Goal: Transaction & Acquisition: Book appointment/travel/reservation

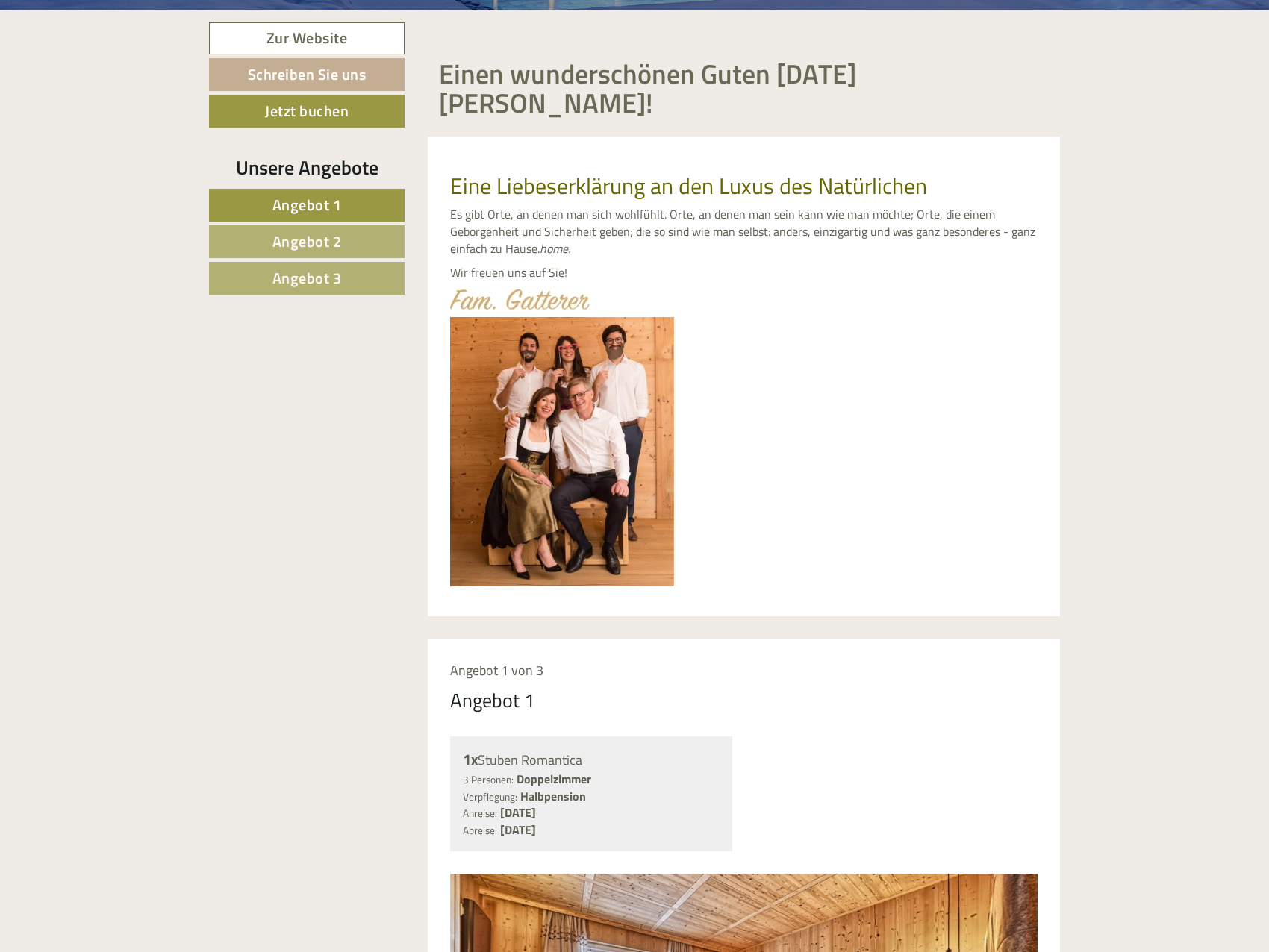
scroll to position [1269, 0]
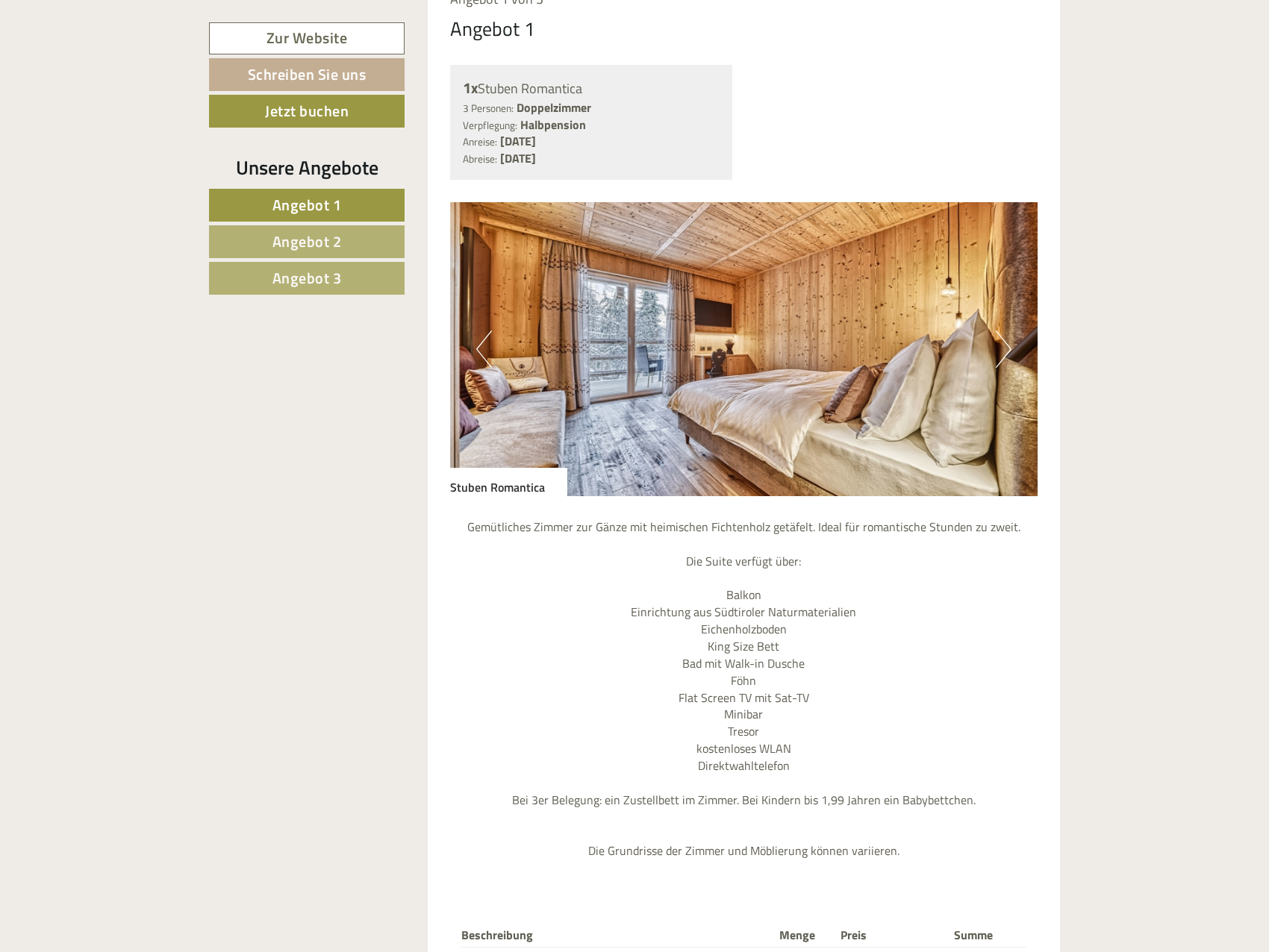
click at [336, 247] on span "Angebot 2" at bounding box center [307, 241] width 69 height 23
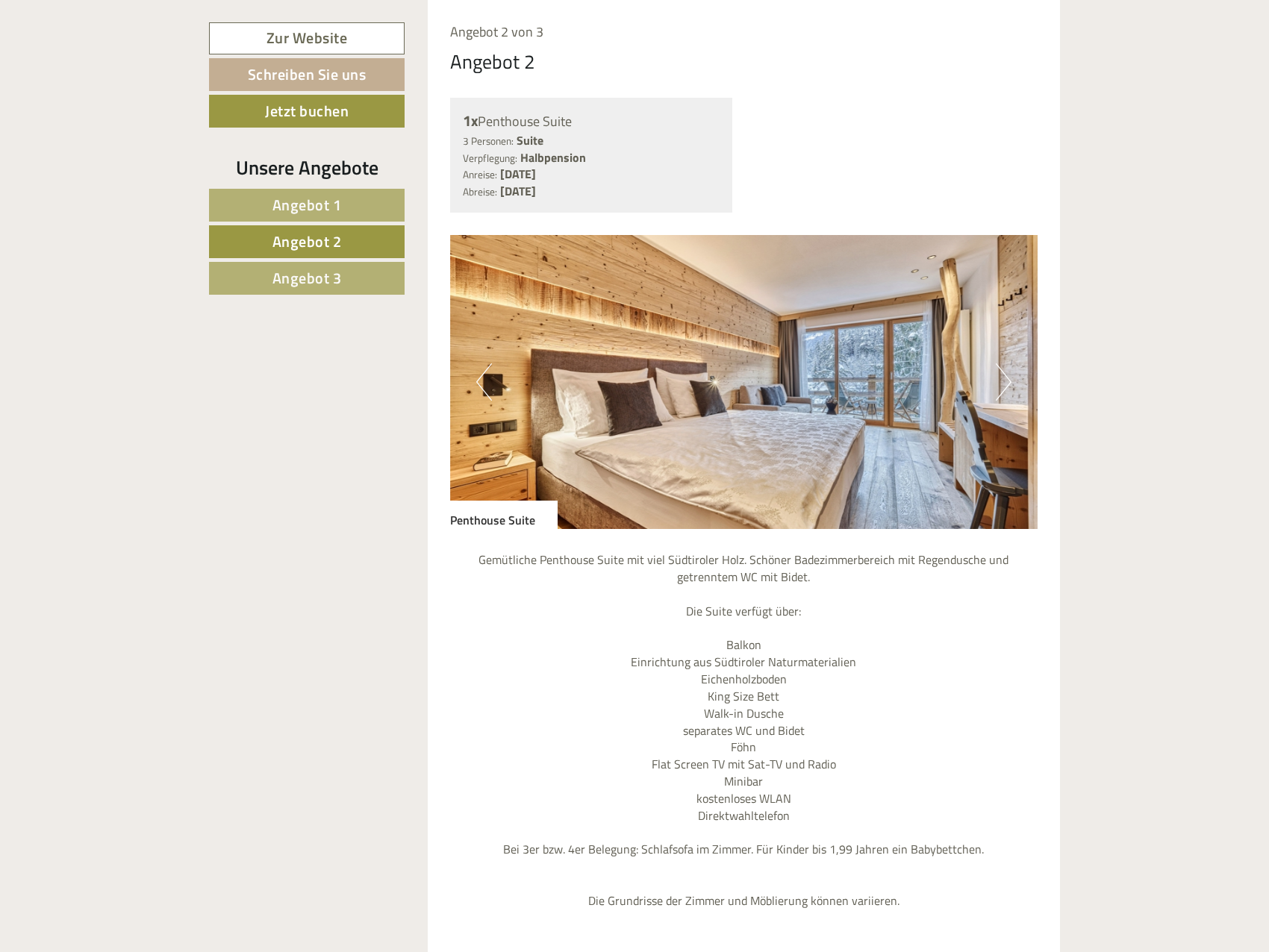
click at [343, 287] on link "Angebot 3" at bounding box center [307, 279] width 196 height 33
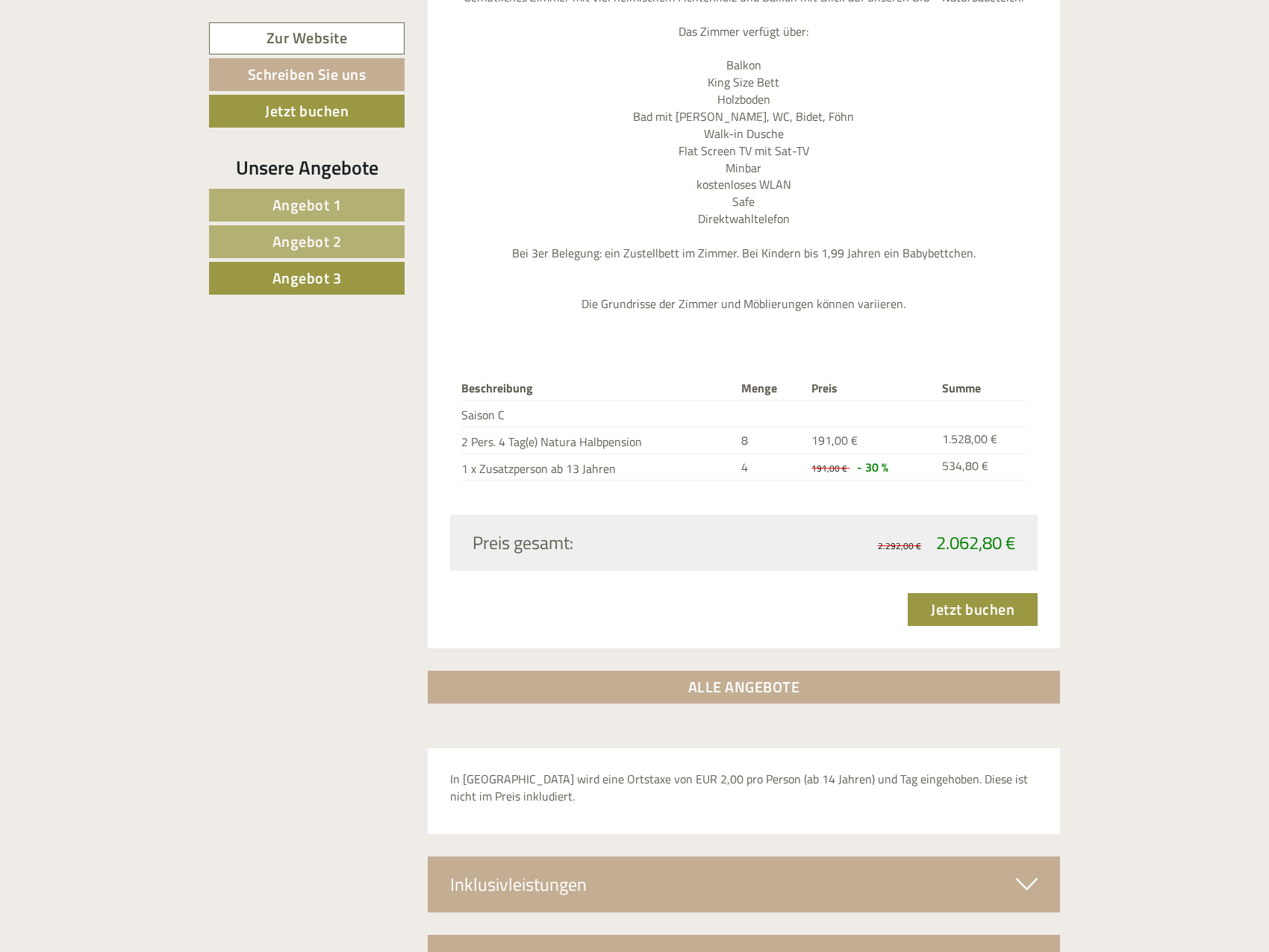
scroll to position [1833, 0]
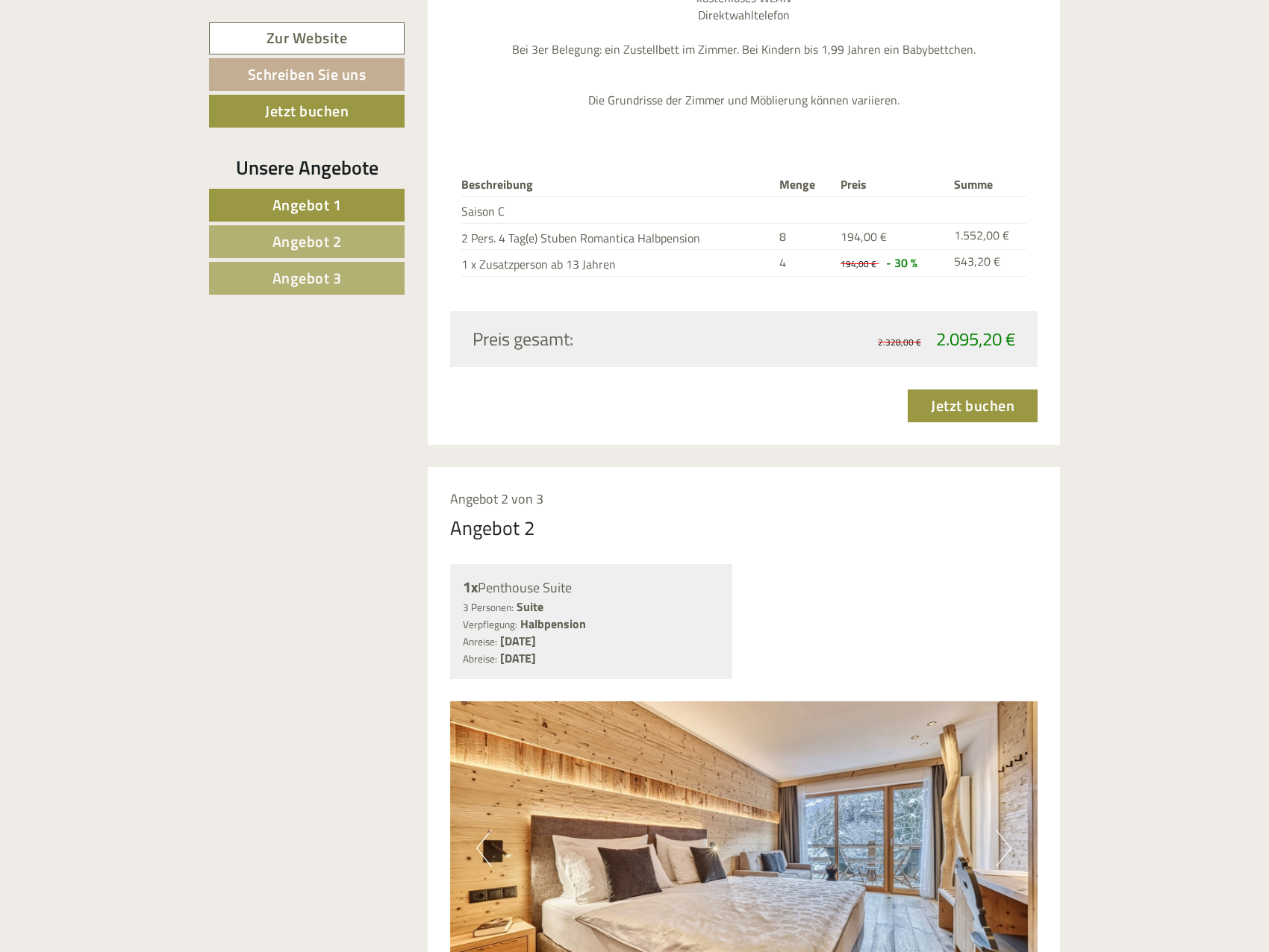
scroll to position [2761, 0]
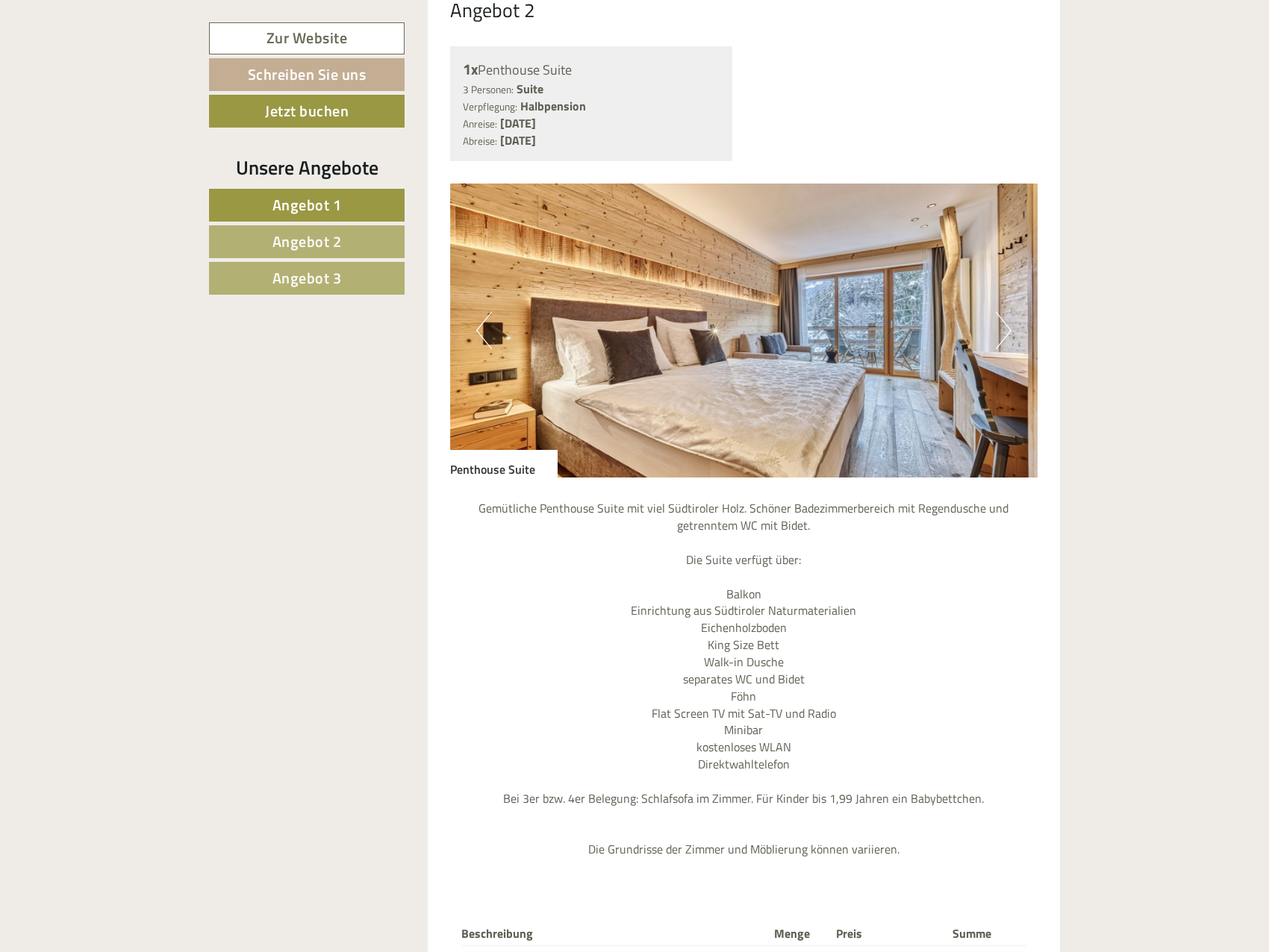
click at [363, 290] on link "Angebot 3" at bounding box center [307, 279] width 196 height 33
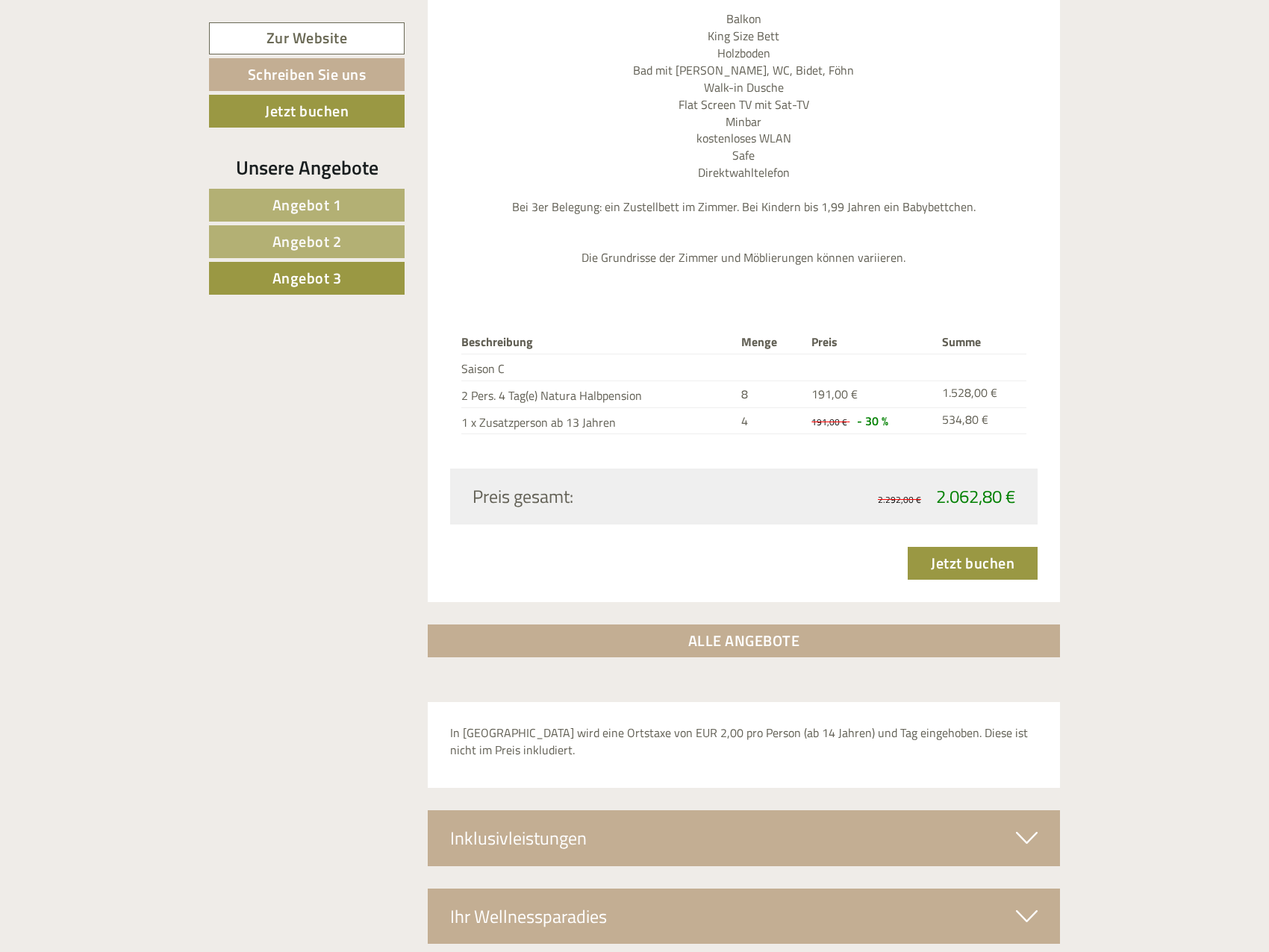
scroll to position [1908, 0]
